Goal: Find specific page/section: Find specific page/section

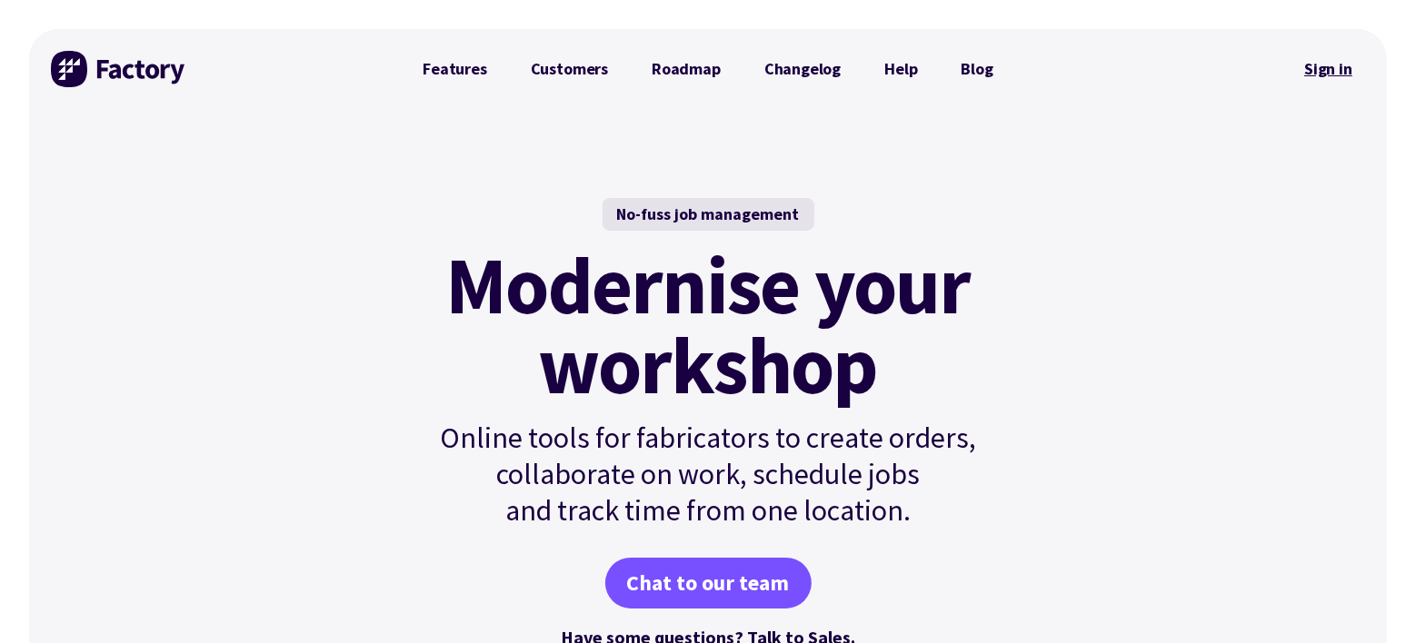
click at [1334, 62] on link "Sign in" at bounding box center [1328, 69] width 74 height 42
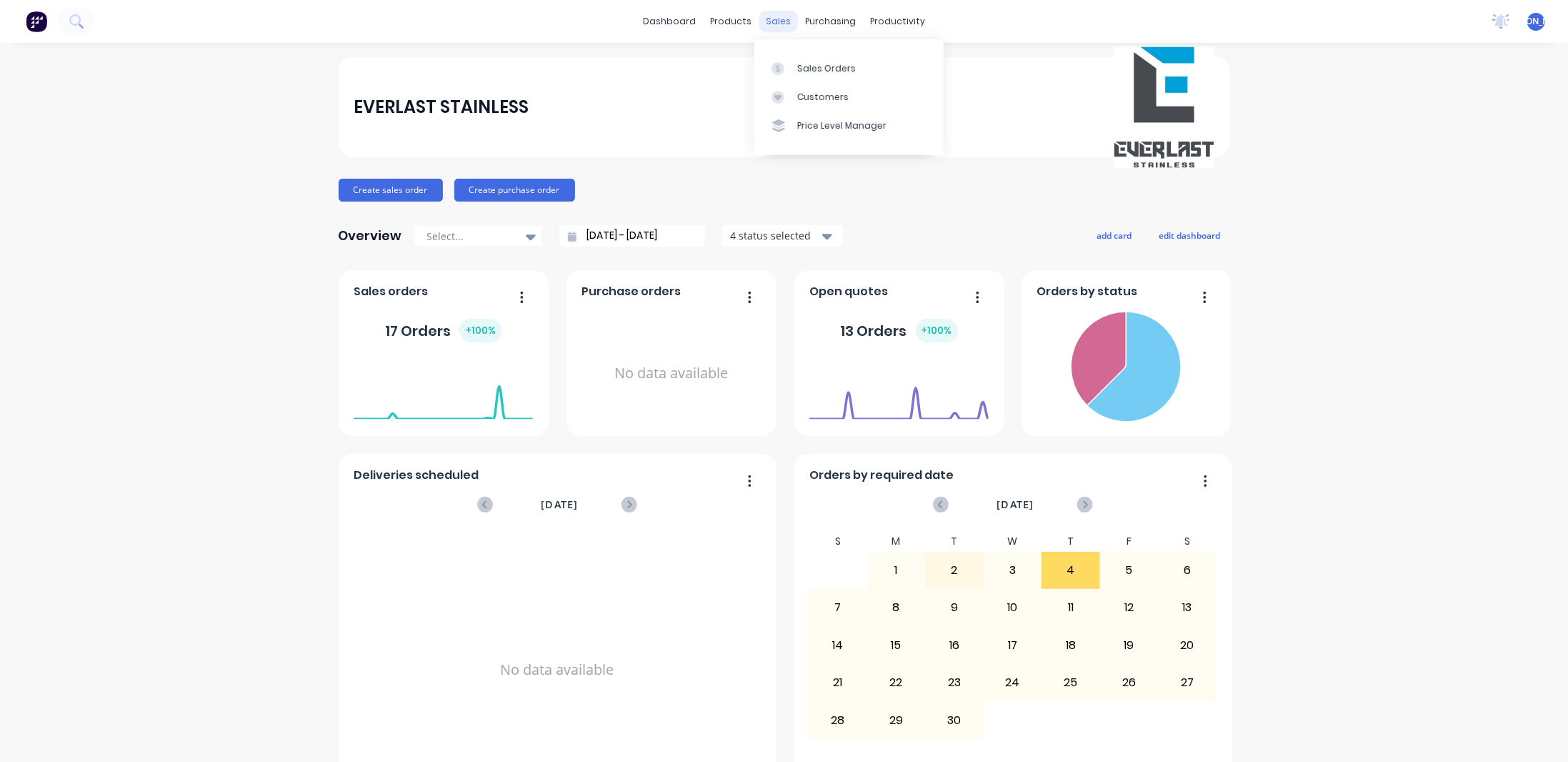
click at [773, 20] on div "sales" at bounding box center [778, 21] width 39 height 21
click at [808, 64] on div "Sales Orders" at bounding box center [826, 68] width 59 height 13
